Goal: Check status: Check status

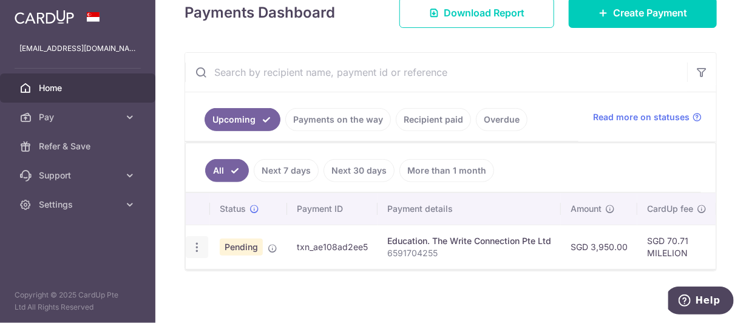
click at [197, 245] on icon "button" at bounding box center [197, 247] width 13 height 13
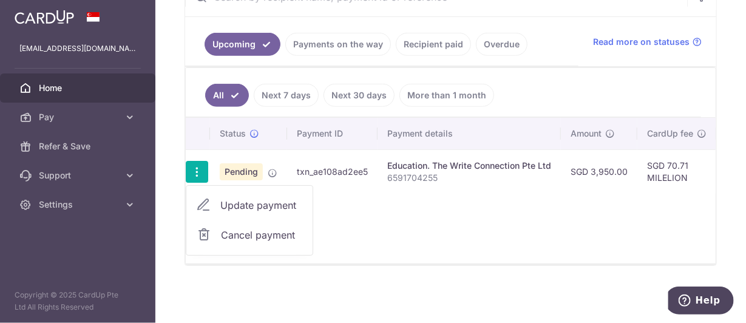
click at [471, 219] on div "Status Payment ID Payment details Amount CardUp fee Total amt. Charge date Due …" at bounding box center [451, 191] width 530 height 146
